Goal: Transaction & Acquisition: Purchase product/service

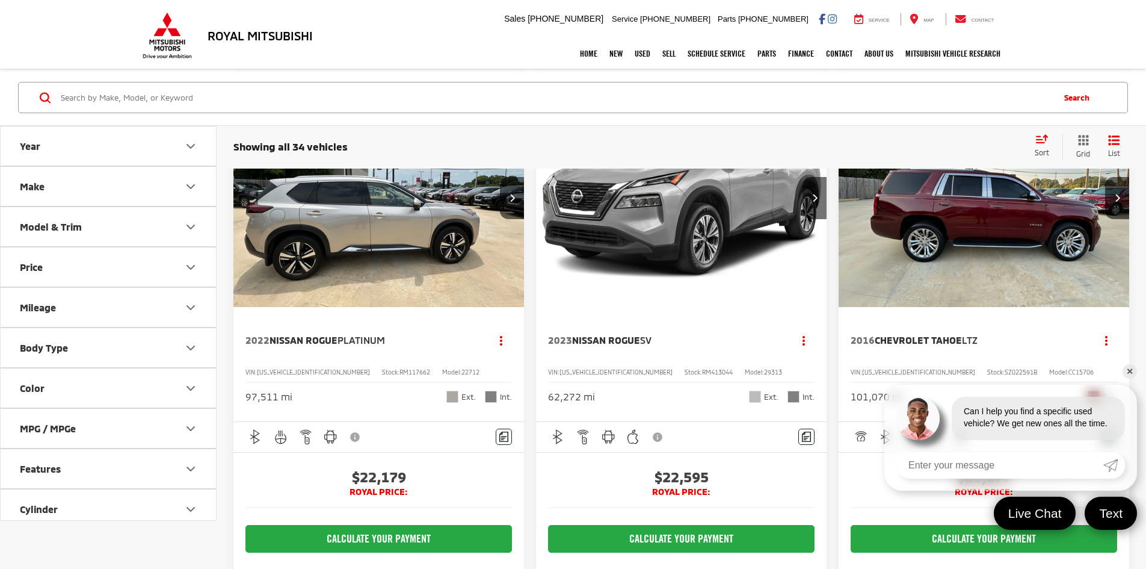
scroll to position [2948, 0]
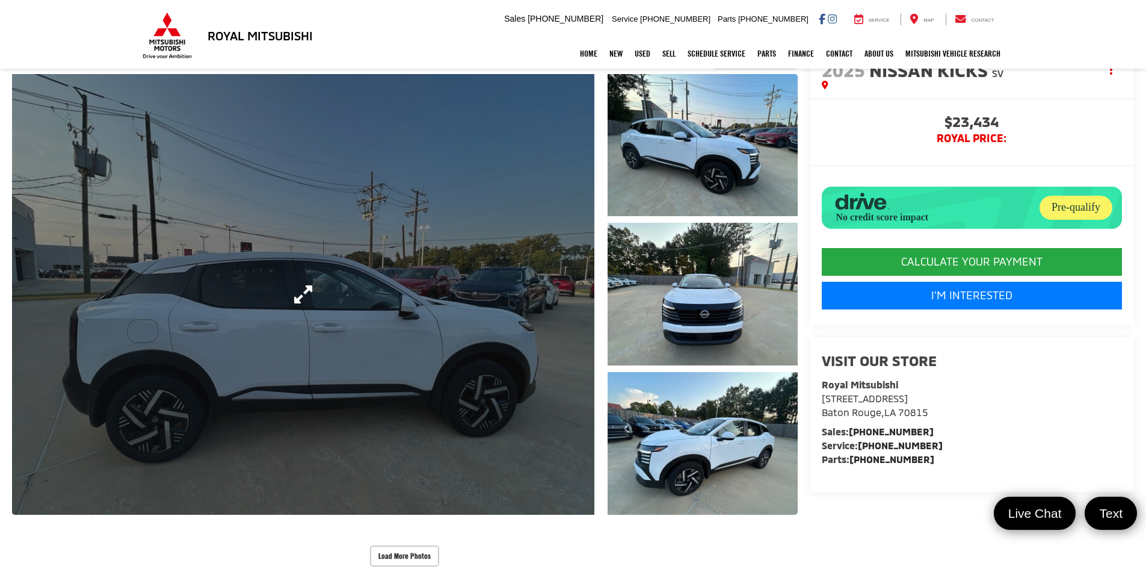
scroll to position [421, 0]
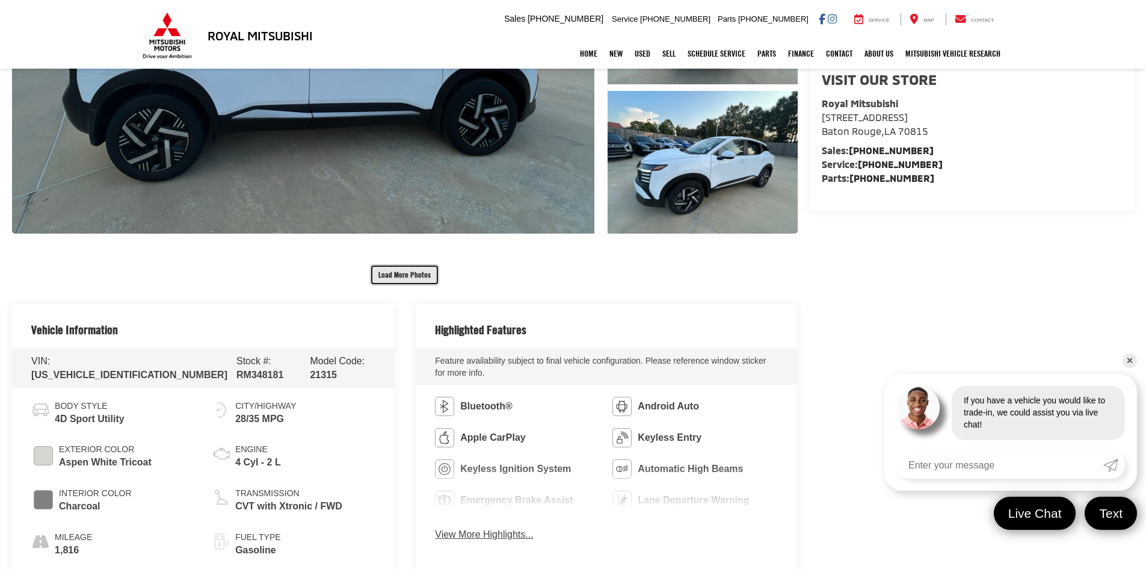
click at [393, 276] on button "Load More Photos" at bounding box center [404, 274] width 69 height 21
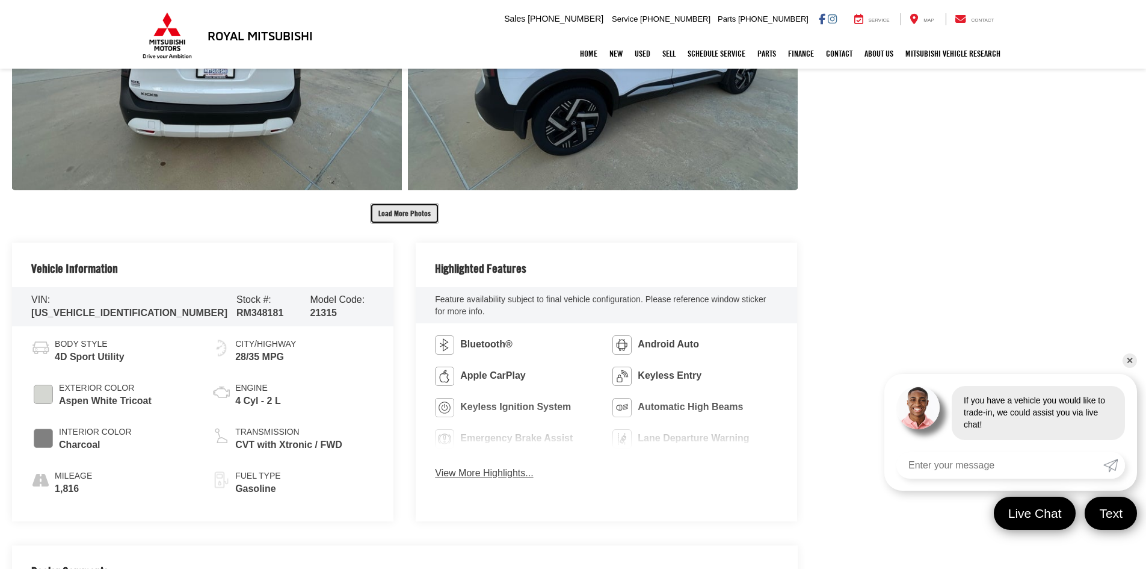
scroll to position [1123, 0]
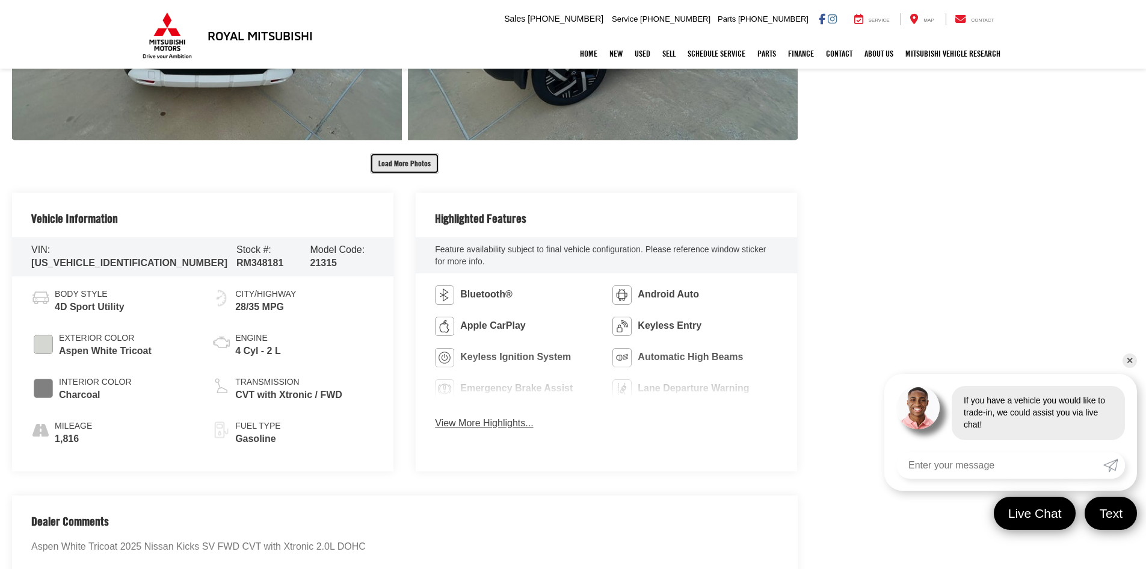
click at [399, 160] on button "Load More Photos" at bounding box center [404, 163] width 69 height 21
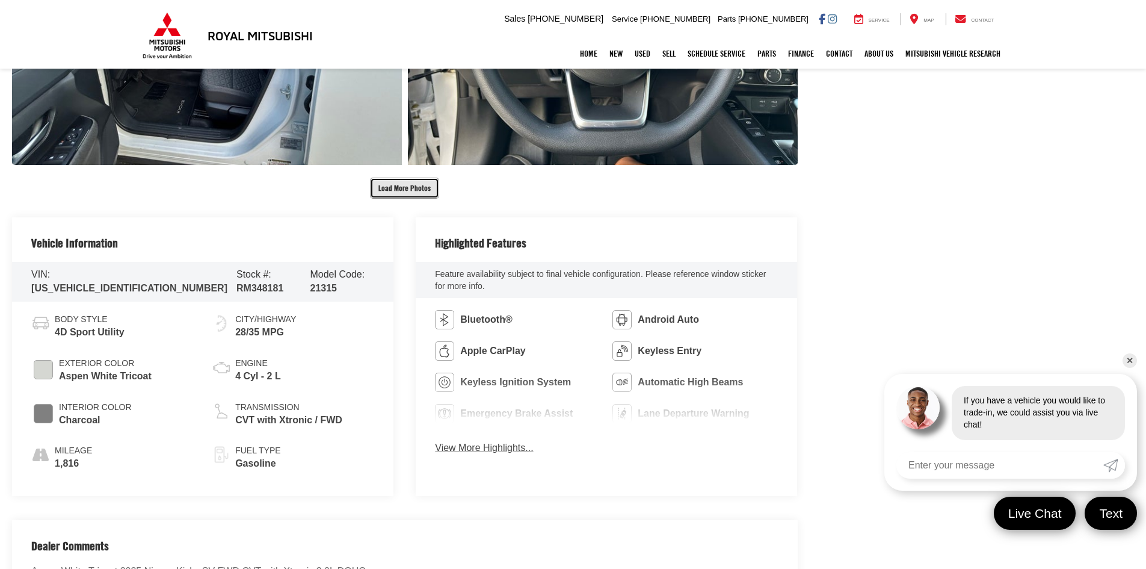
scroll to position [1544, 0]
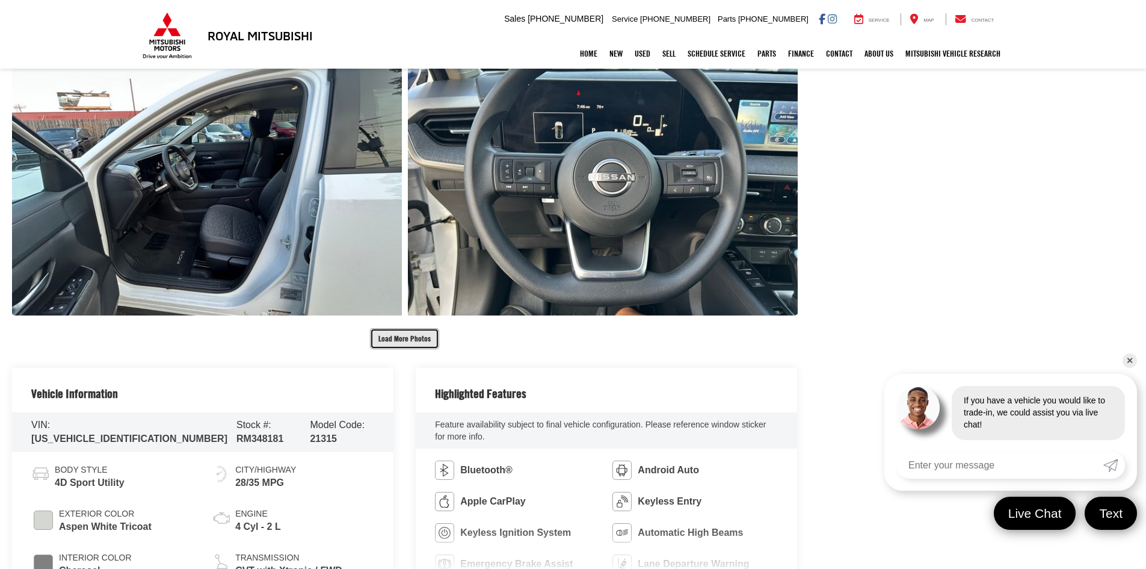
click at [401, 343] on button "Load More Photos" at bounding box center [404, 338] width 69 height 21
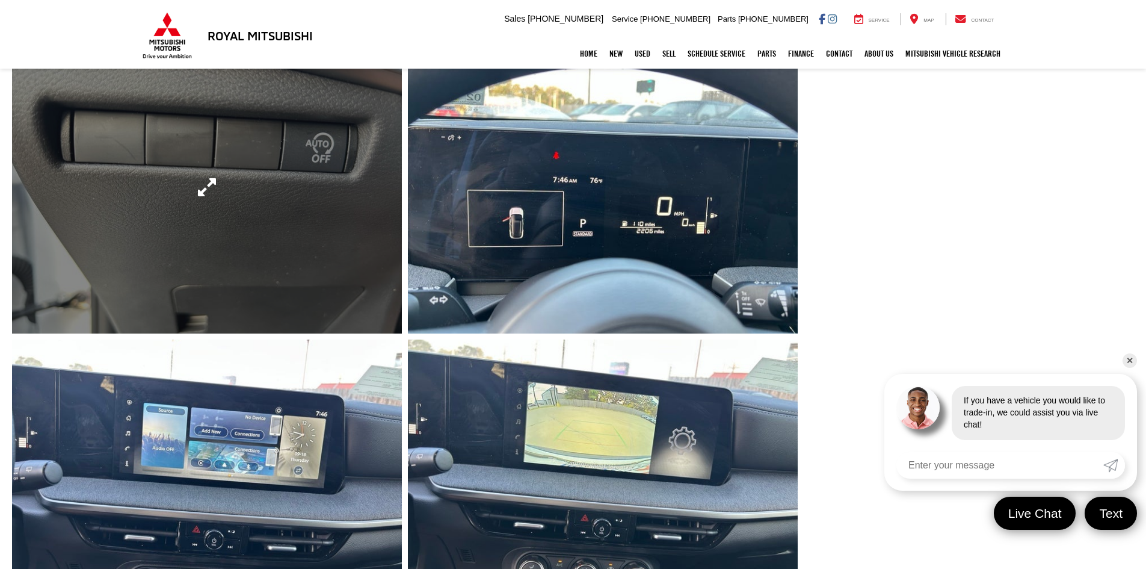
scroll to position [2106, 0]
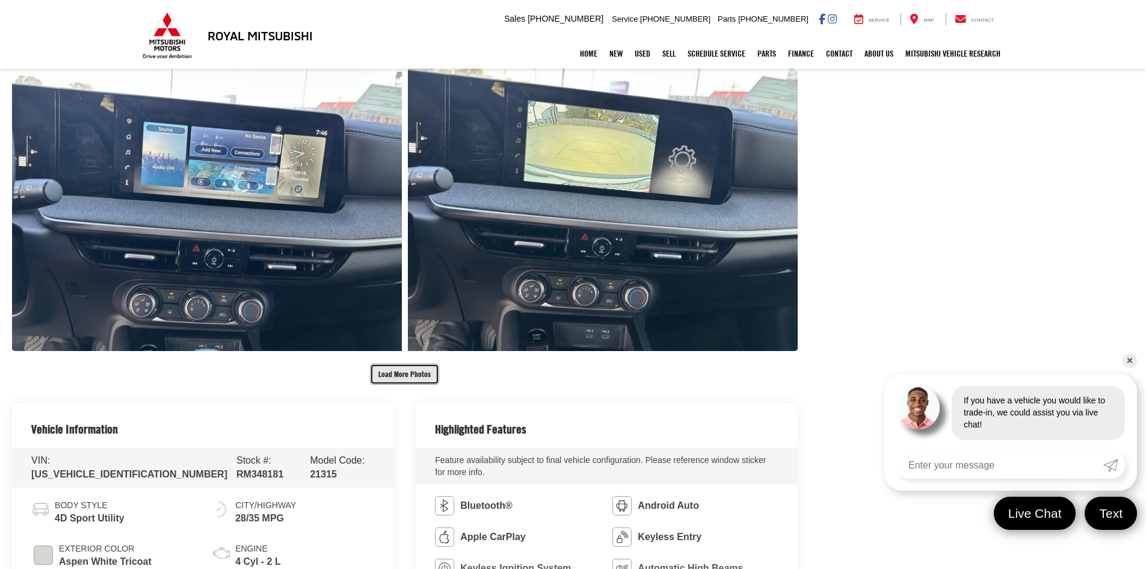
click at [422, 366] on button "Load More Photos" at bounding box center [404, 373] width 69 height 21
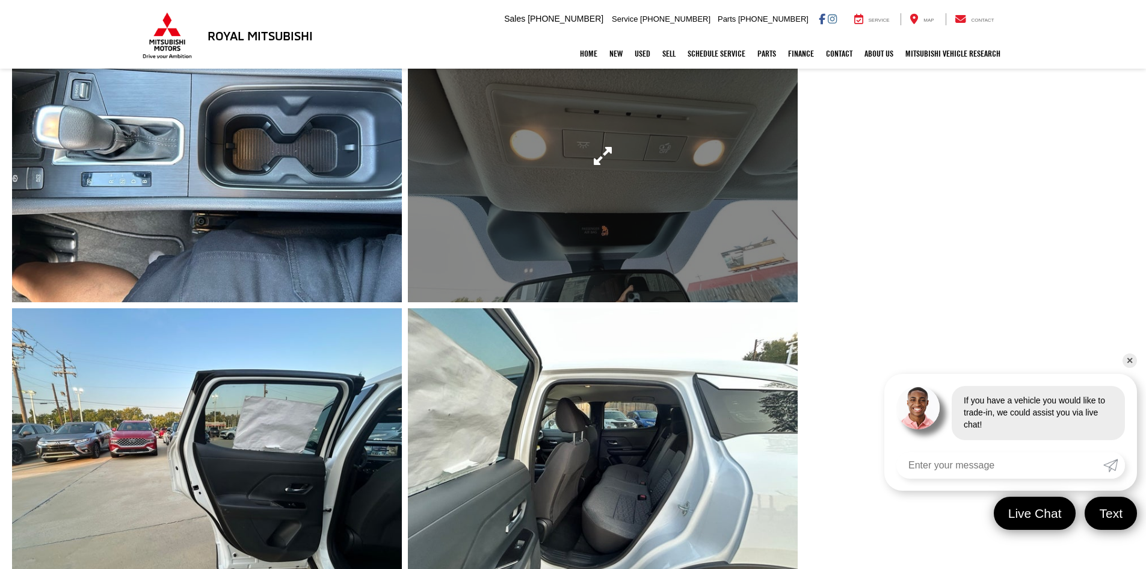
scroll to position [2527, 0]
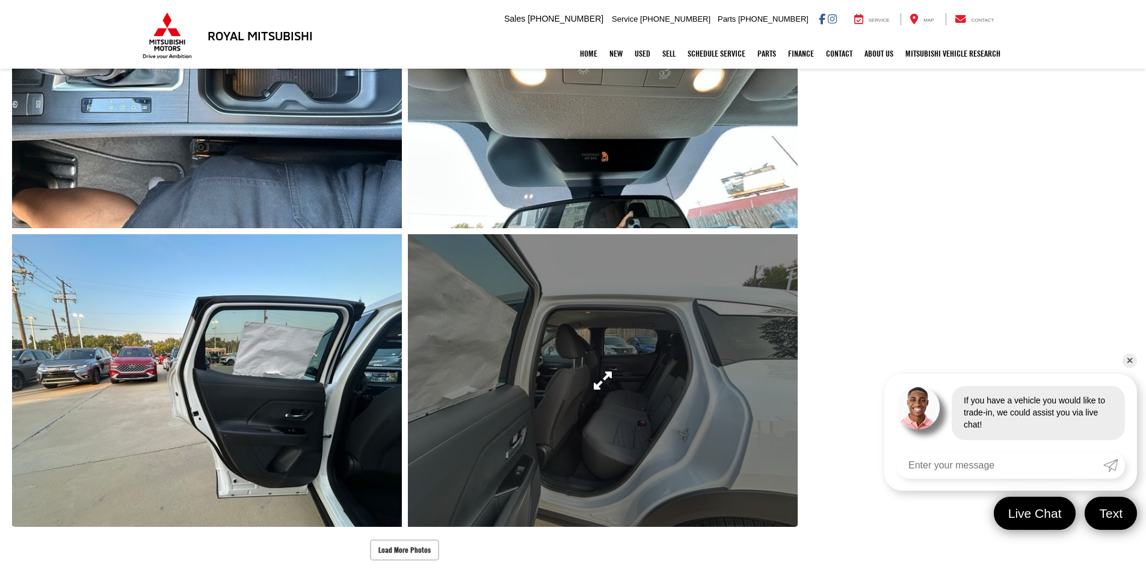
click at [590, 384] on link "Expand Photo 19" at bounding box center [603, 380] width 390 height 292
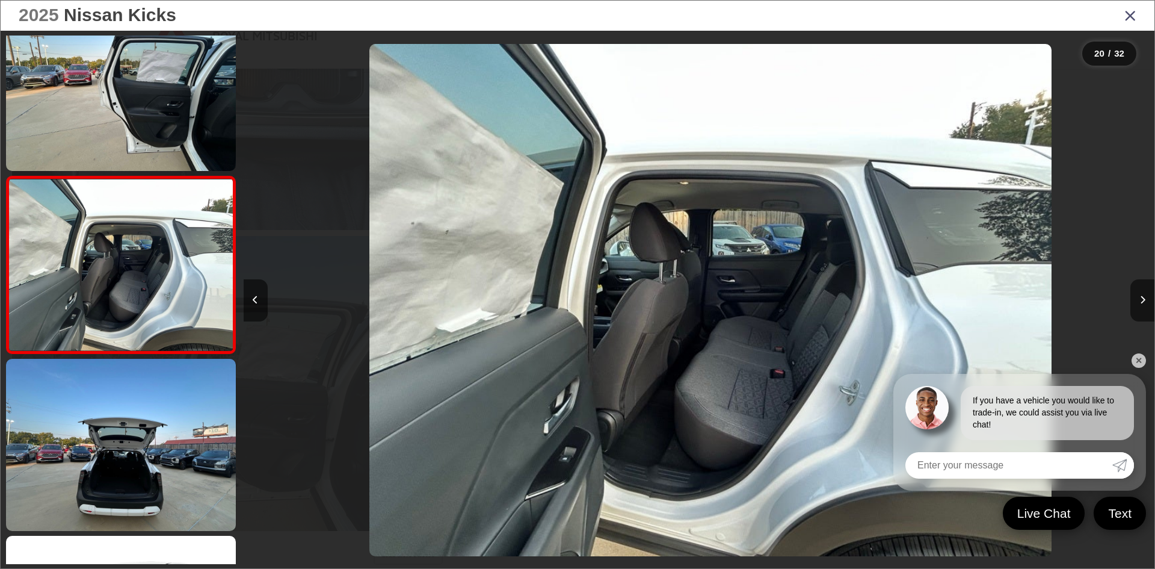
scroll to position [0, 17311]
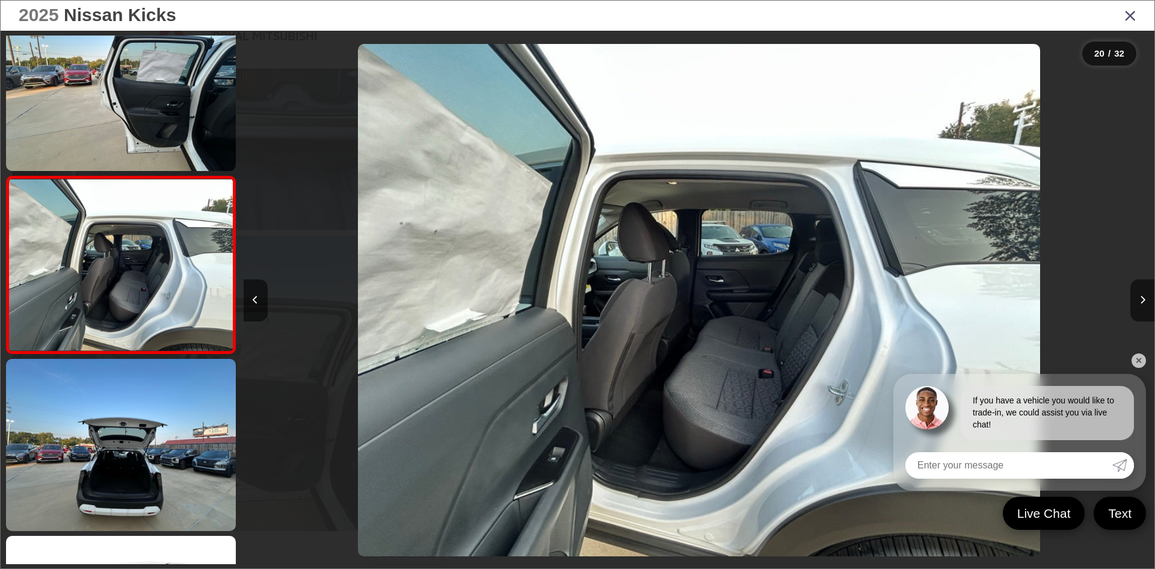
click at [1134, 15] on icon "Close gallery" at bounding box center [1130, 15] width 12 height 16
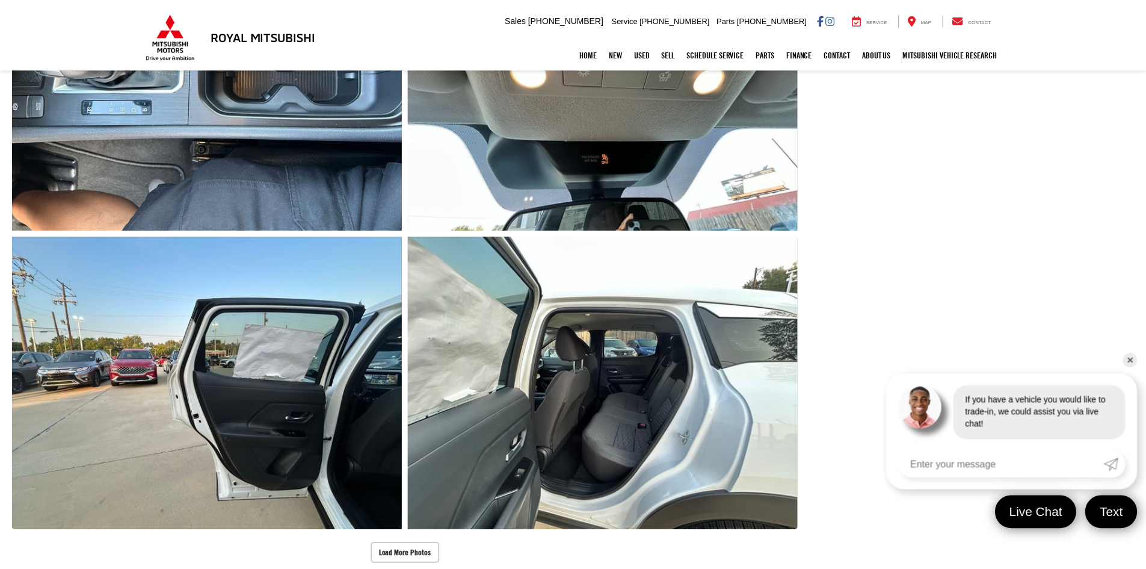
scroll to position [2527, 0]
